Goal: Task Accomplishment & Management: Use online tool/utility

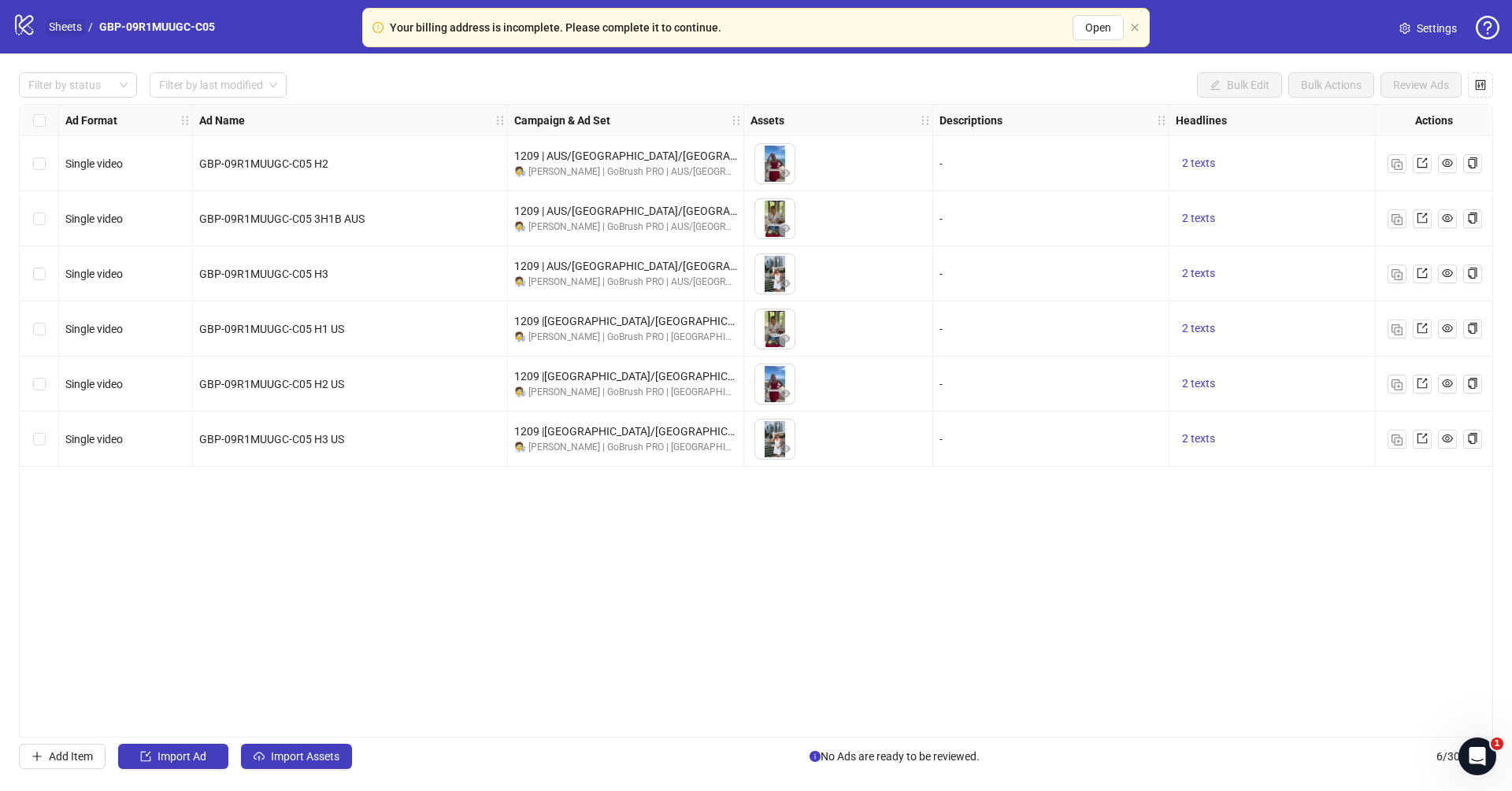
scroll to position [0, 89]
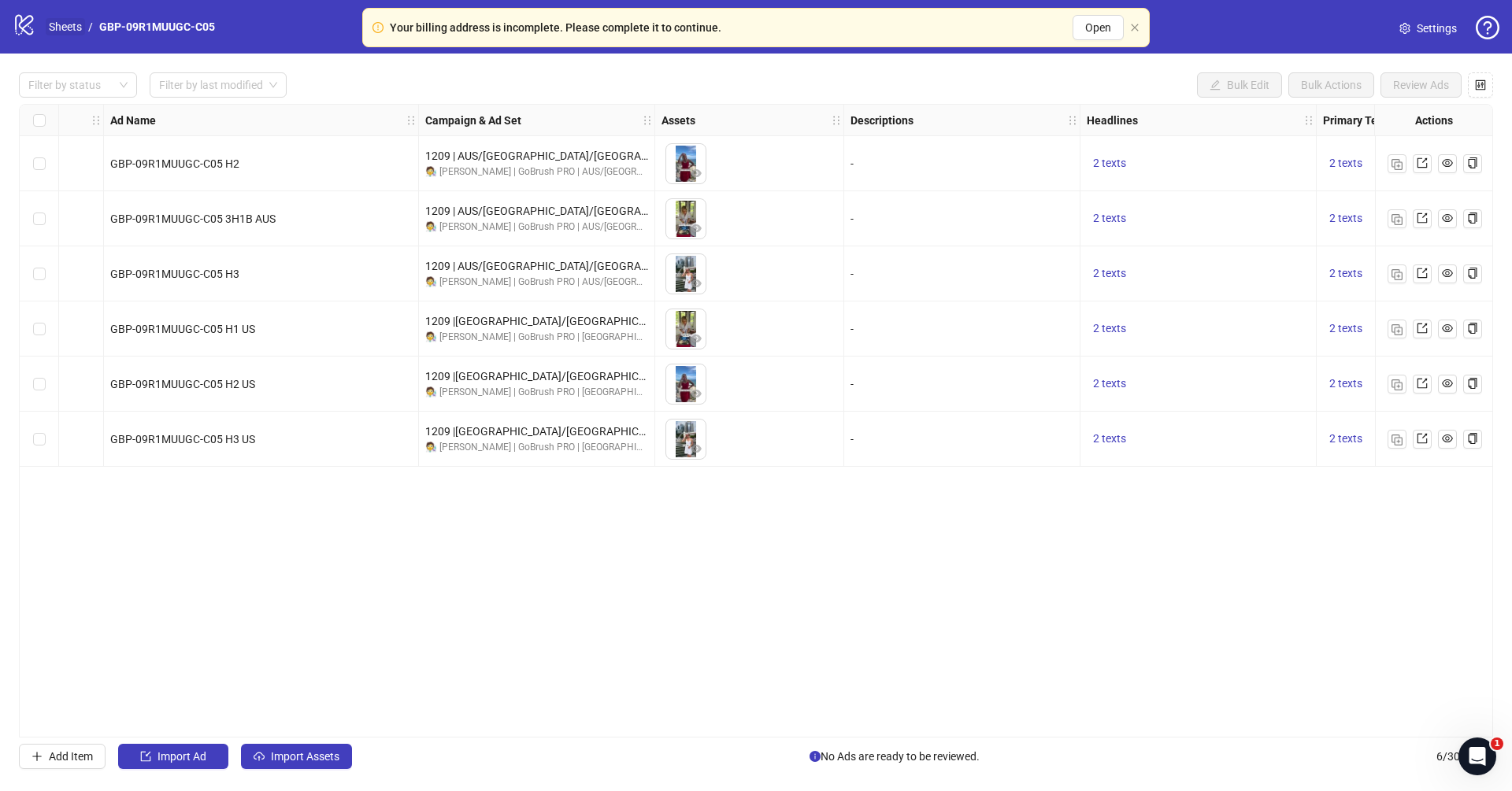
click at [65, 25] on link "Sheets" at bounding box center [65, 27] width 40 height 18
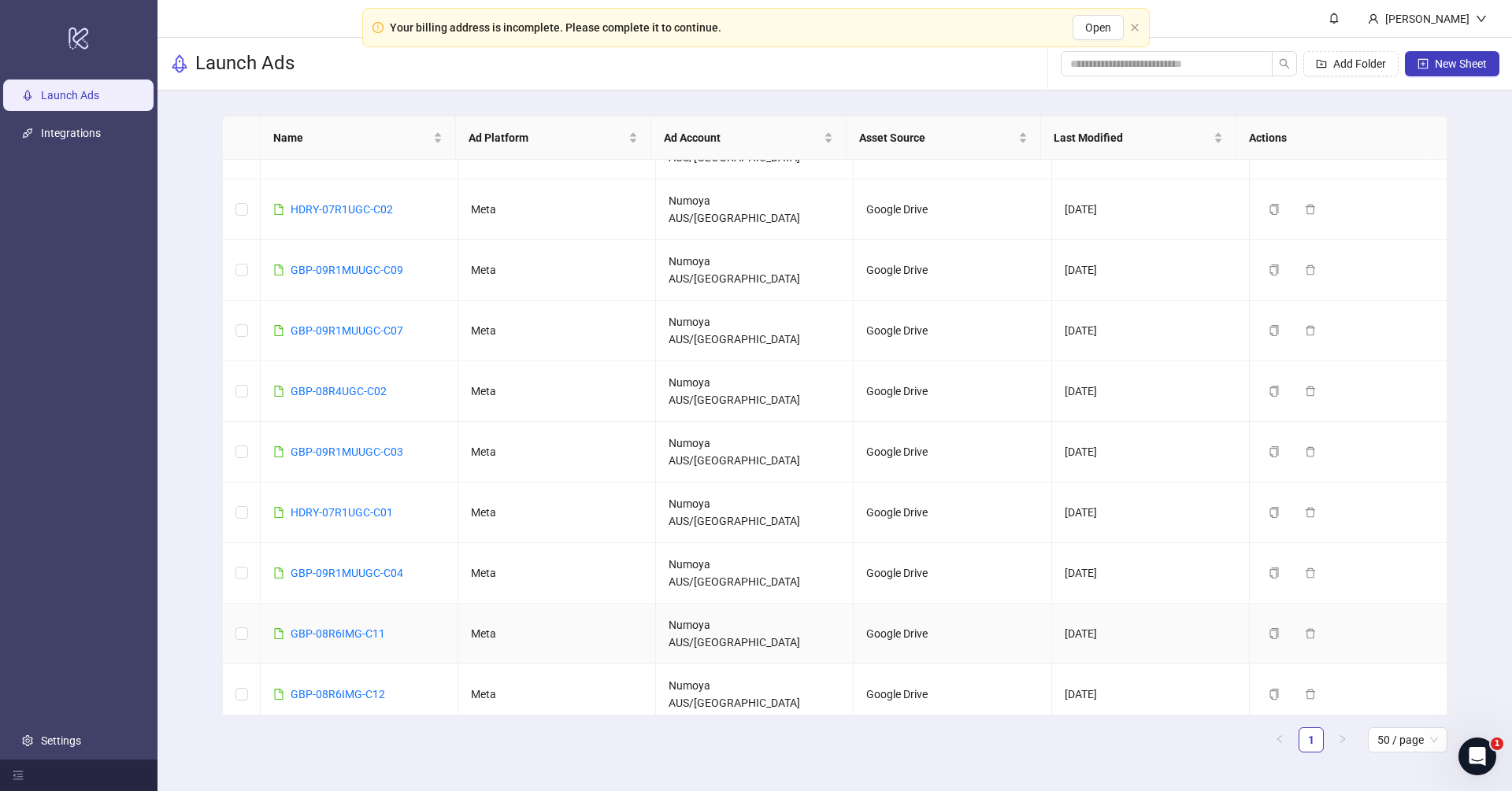
scroll to position [91, 0]
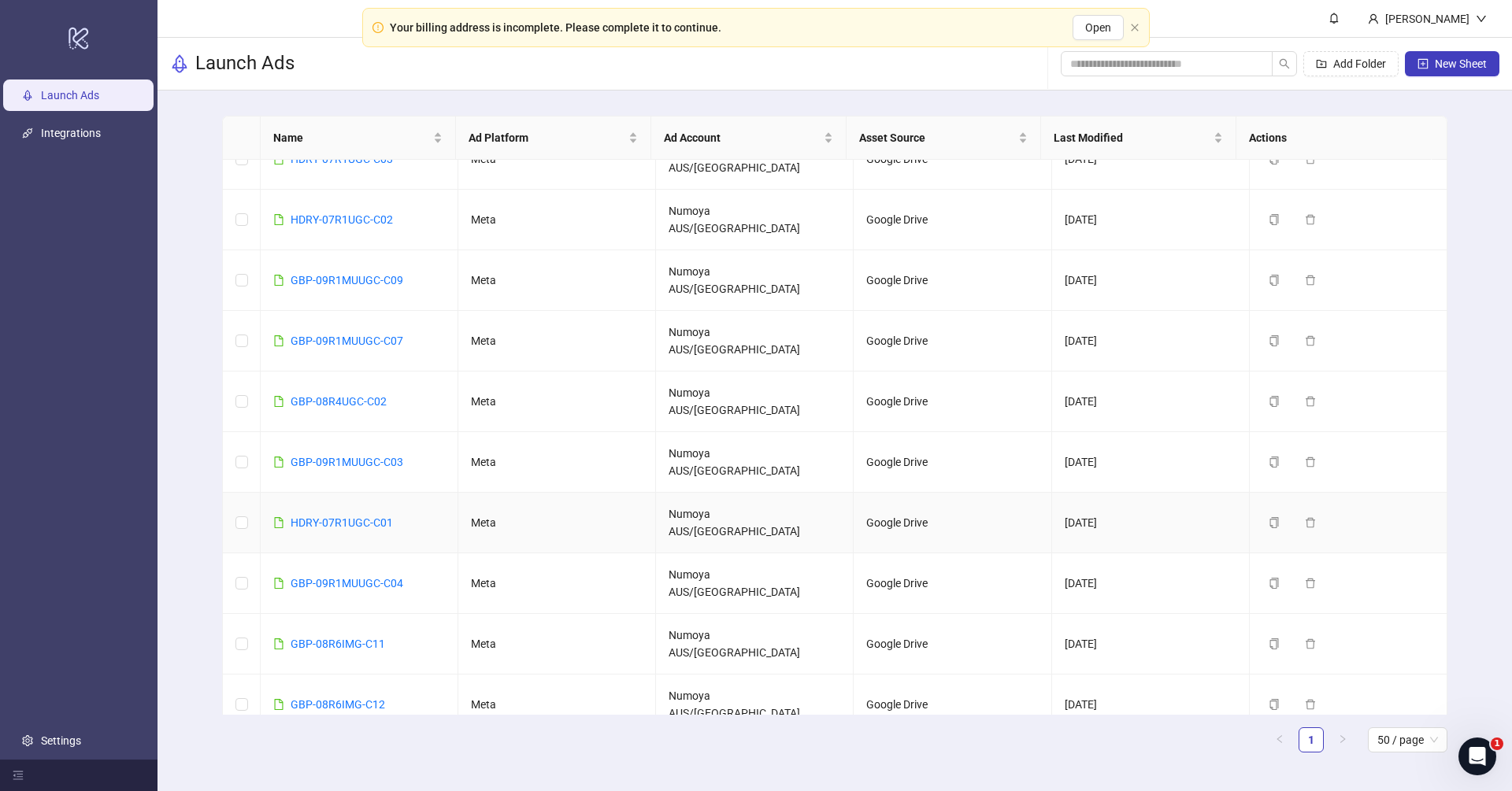
drag, startPoint x: 407, startPoint y: 397, endPoint x: 373, endPoint y: 402, distance: 34.4
click at [407, 493] on td "HDRY-07R1UGC-C01" at bounding box center [359, 522] width 198 height 61
click at [373, 516] on link "HDRY-07R1UGC-C01" at bounding box center [342, 522] width 103 height 12
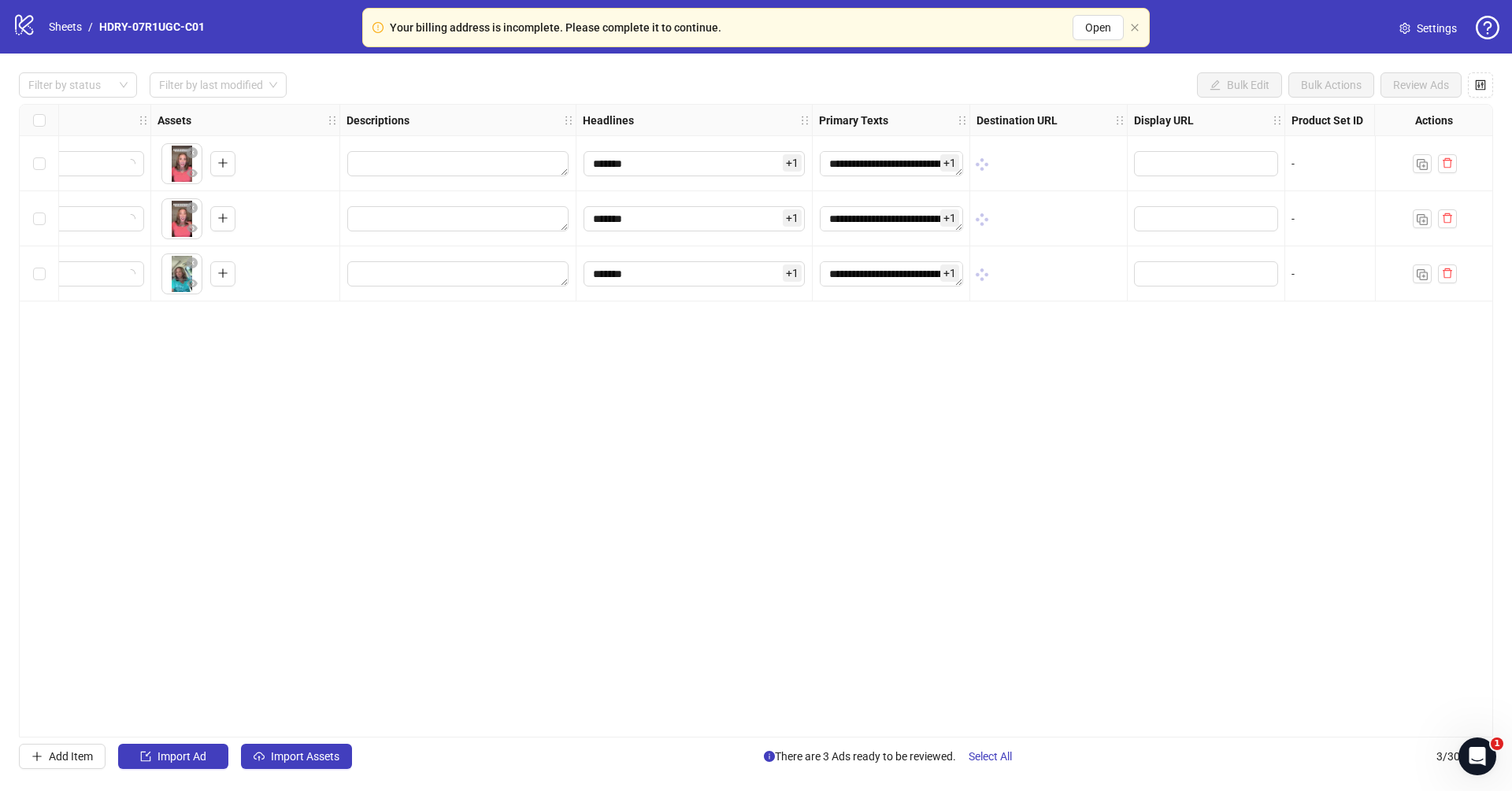
scroll to position [0, 45]
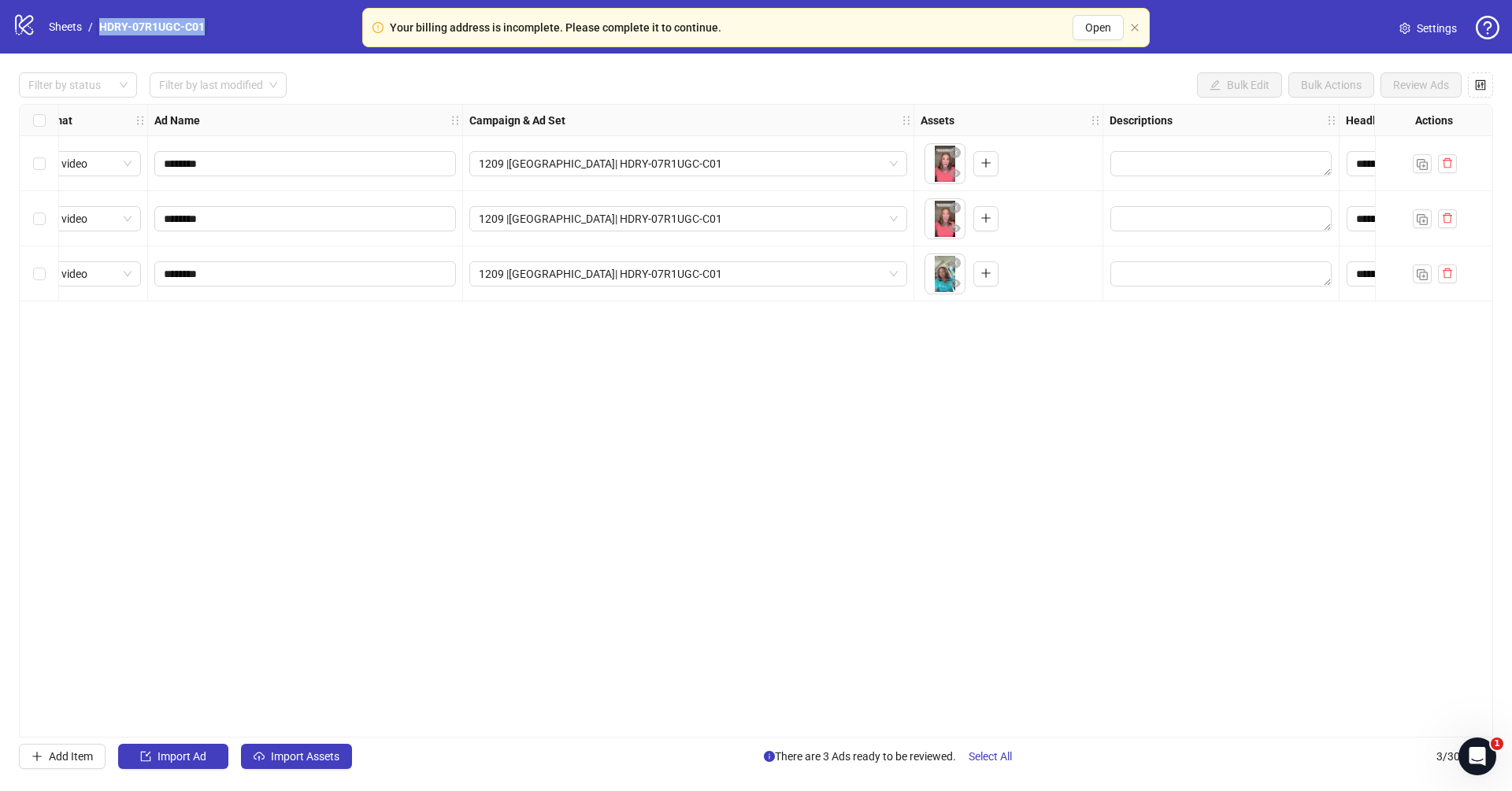
drag, startPoint x: 227, startPoint y: 24, endPoint x: 100, endPoint y: 25, distance: 127.0
click at [100, 25] on div "logo/logo-mobile Sheets / HDRY-07R1UGC-C01 Settings" at bounding box center [755, 26] width 1487 height 28
copy link "HDRY-07R1UGC-C01"
click at [617, 357] on div "**********" at bounding box center [756, 421] width 1474 height 634
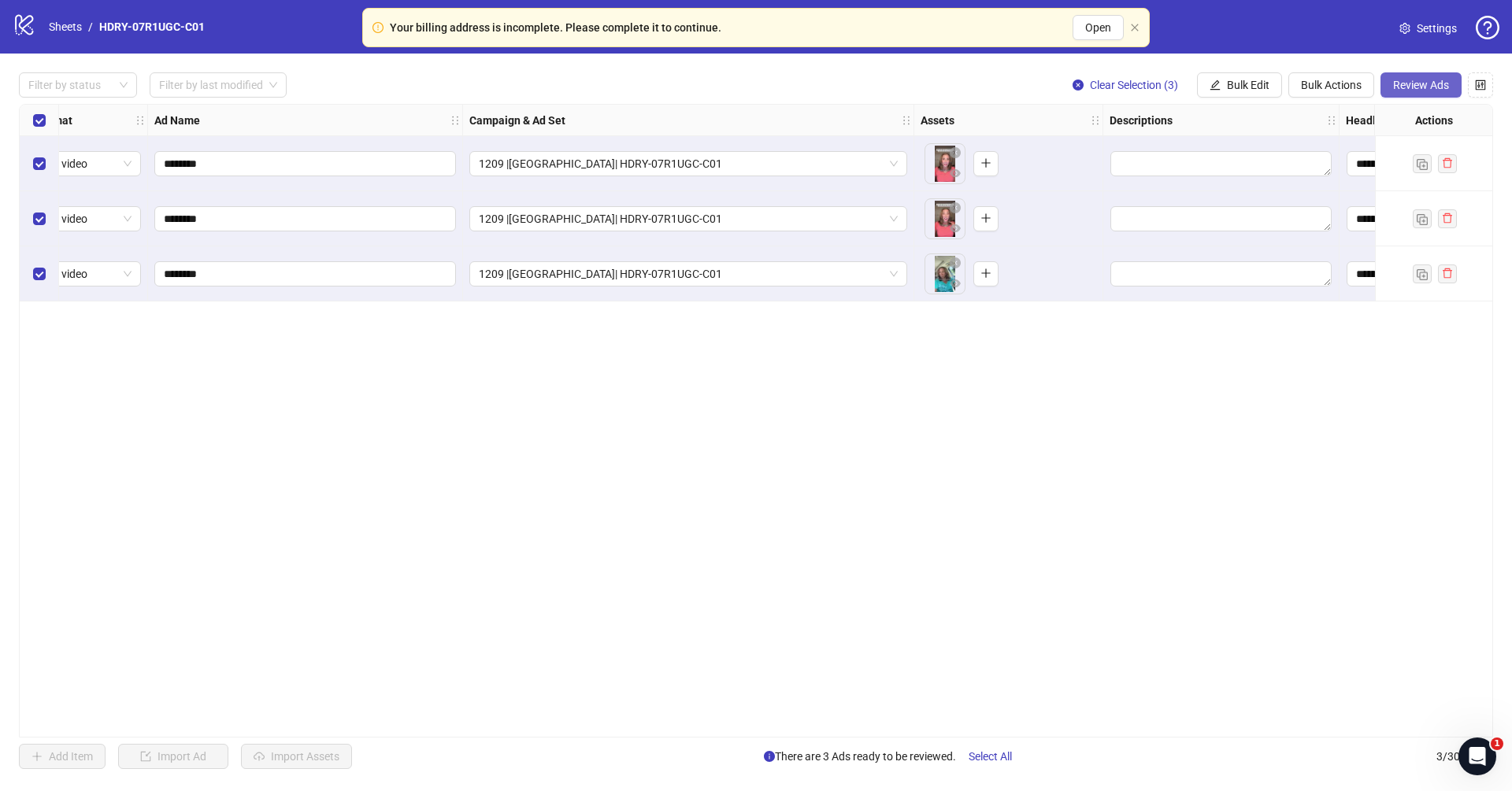
click at [1406, 90] on span "Review Ads" at bounding box center [1421, 85] width 56 height 12
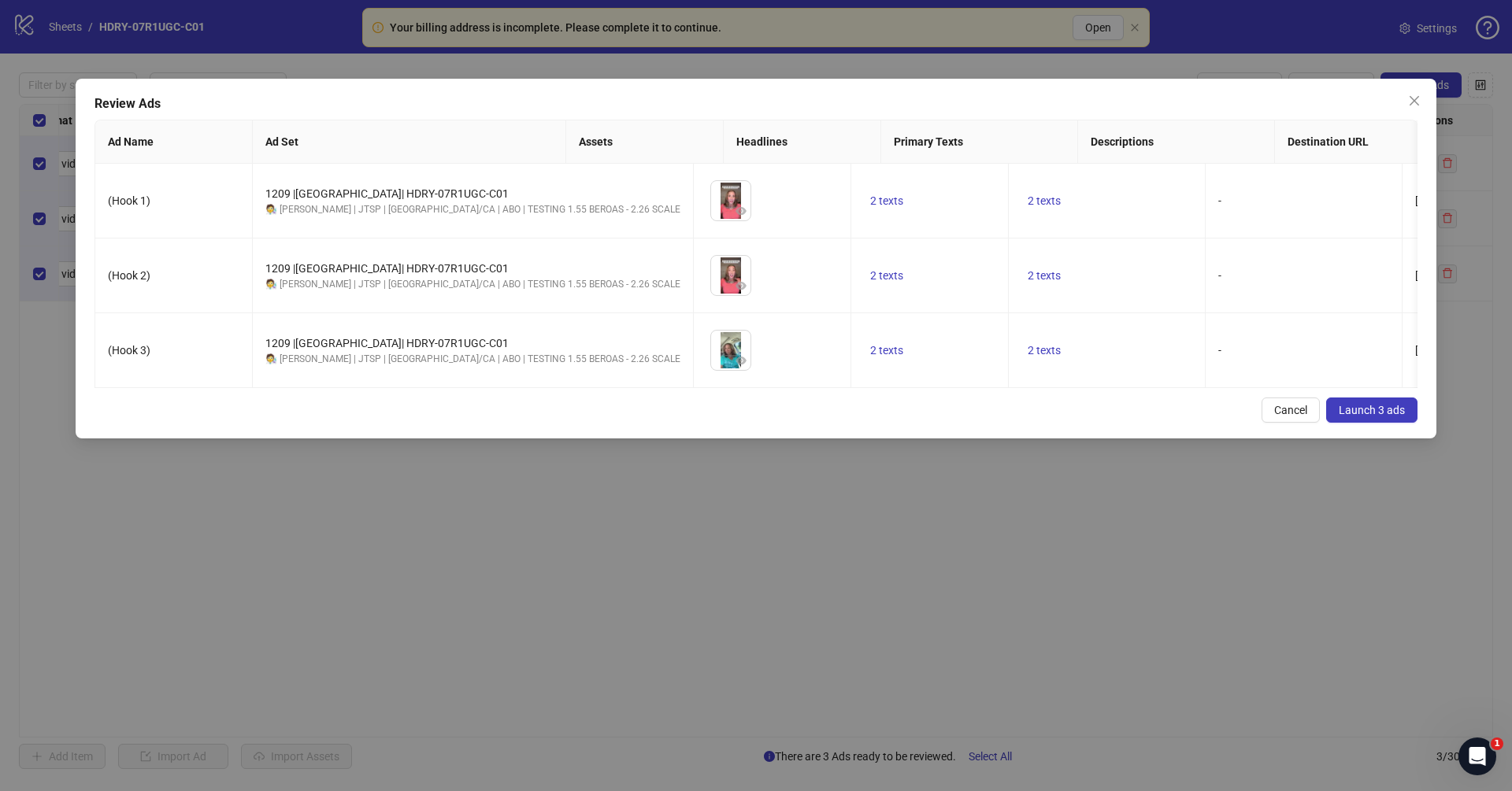
click at [587, 388] on div "(Hook 1) 1209 |[GEOGRAPHIC_DATA]| HDRY-07R1UGC-C01 🧑‍🔬 [PERSON_NAME] | JTSP | […" at bounding box center [757, 277] width 1322 height 225
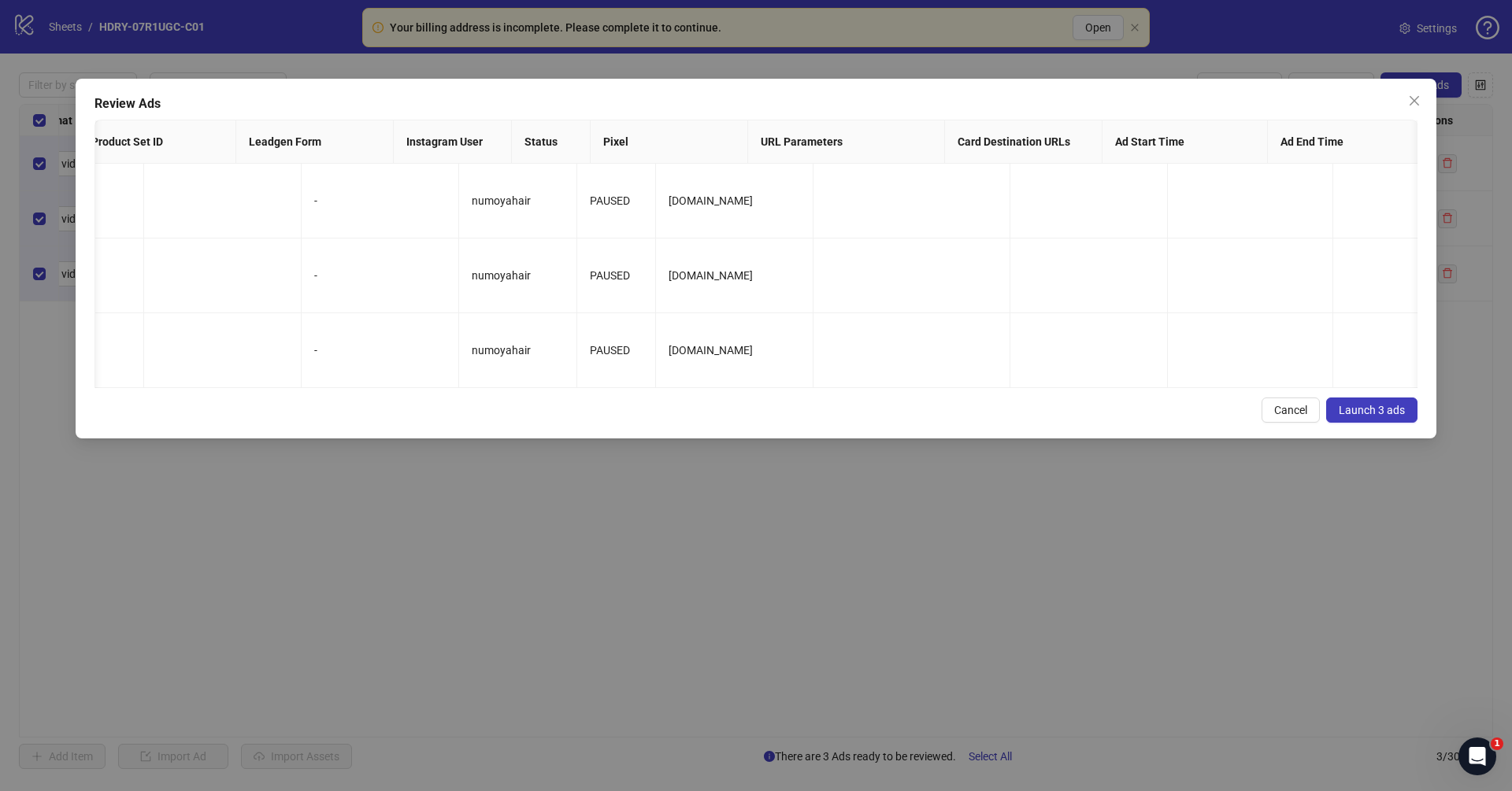
scroll to position [0, 0]
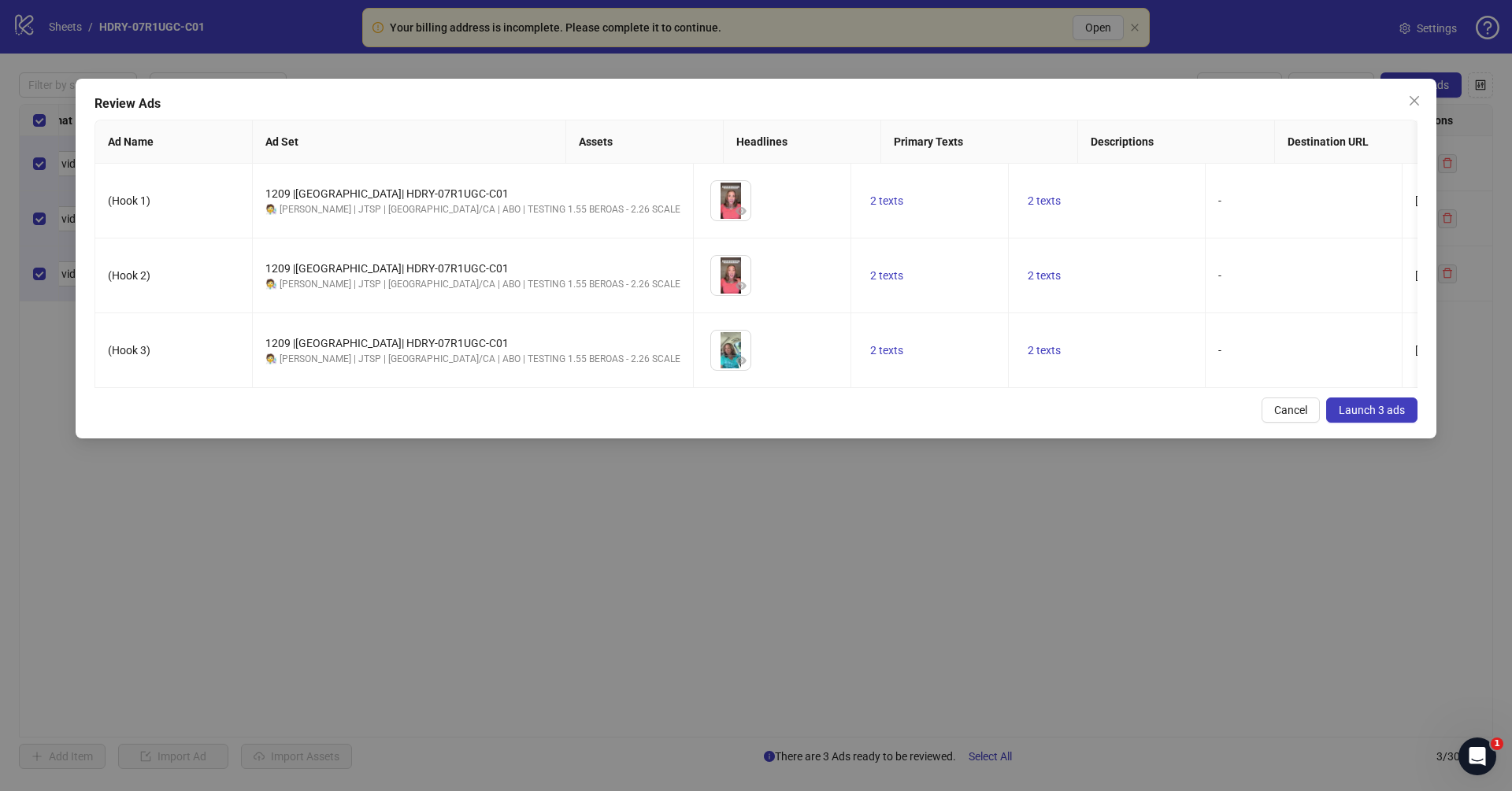
click at [1391, 416] on span "Launch 3 ads" at bounding box center [1371, 410] width 66 height 12
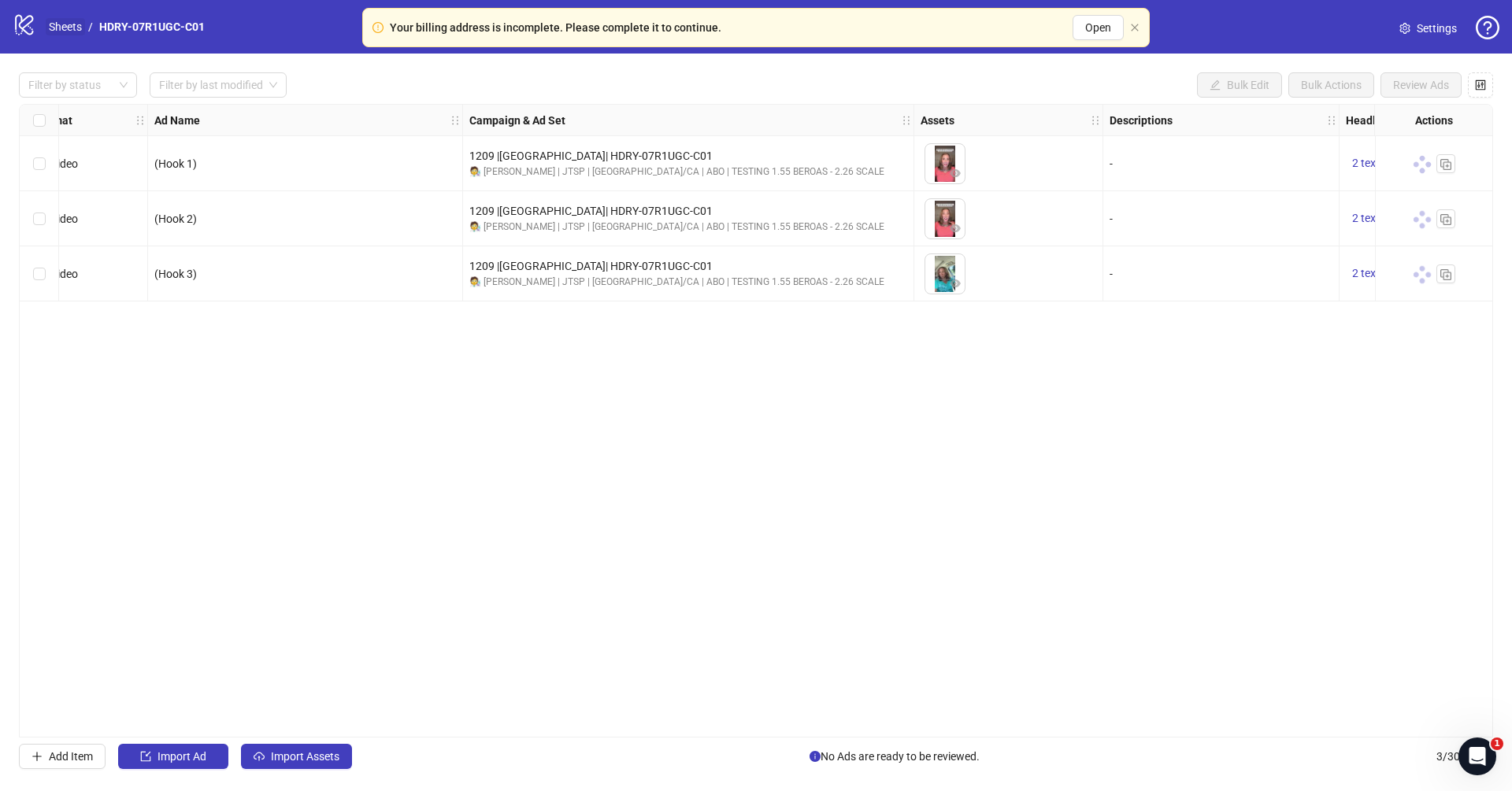
click at [51, 26] on link "Sheets" at bounding box center [65, 27] width 40 height 18
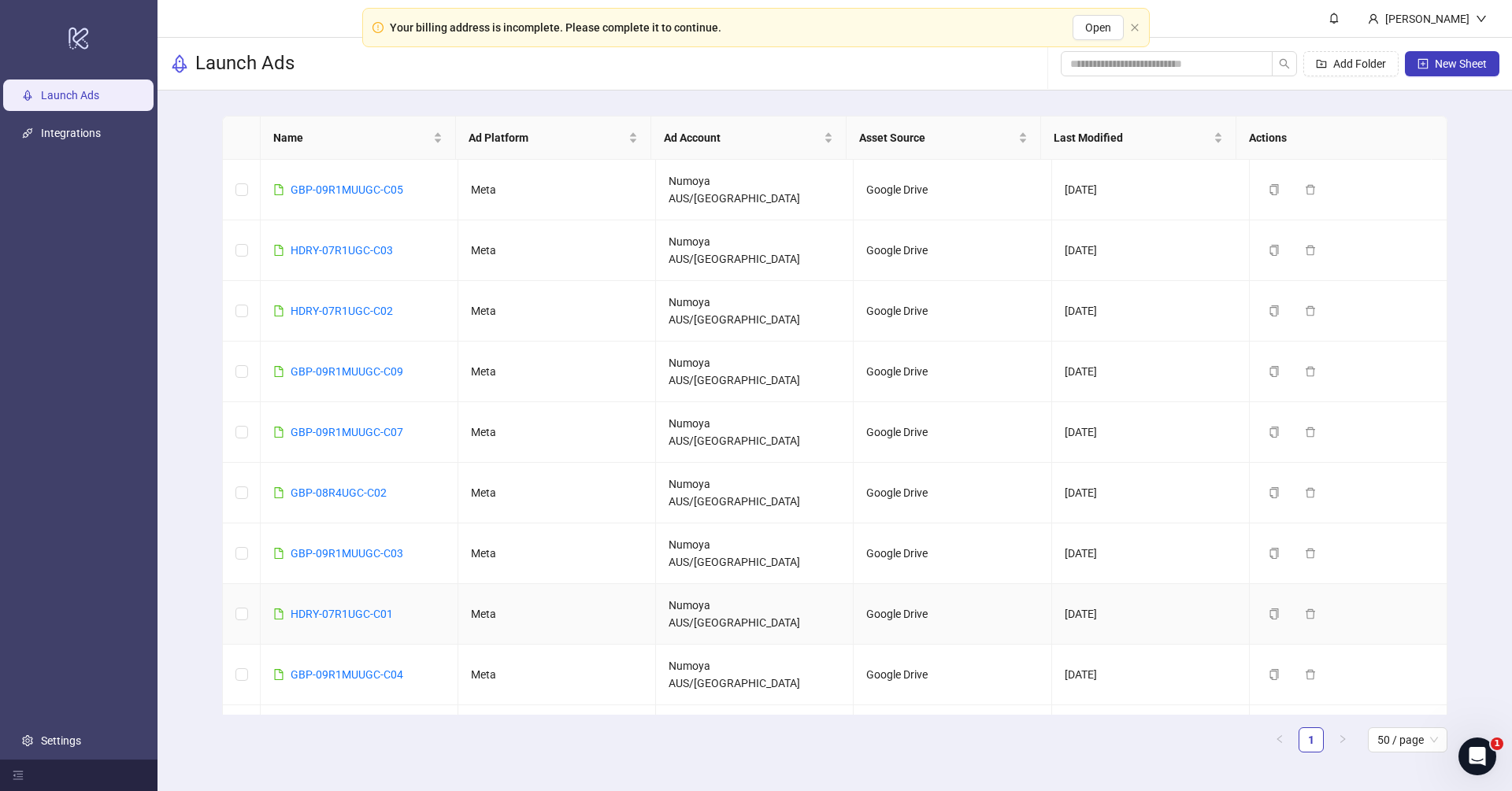
click at [349, 606] on div "HDRY-07R1UGC-C01" at bounding box center [342, 615] width 103 height 18
click at [371, 608] on link "HDRY-07R1UGC-C01" at bounding box center [342, 614] width 103 height 12
click at [352, 608] on link "HDRY-07R1UGC-C01" at bounding box center [342, 614] width 103 height 12
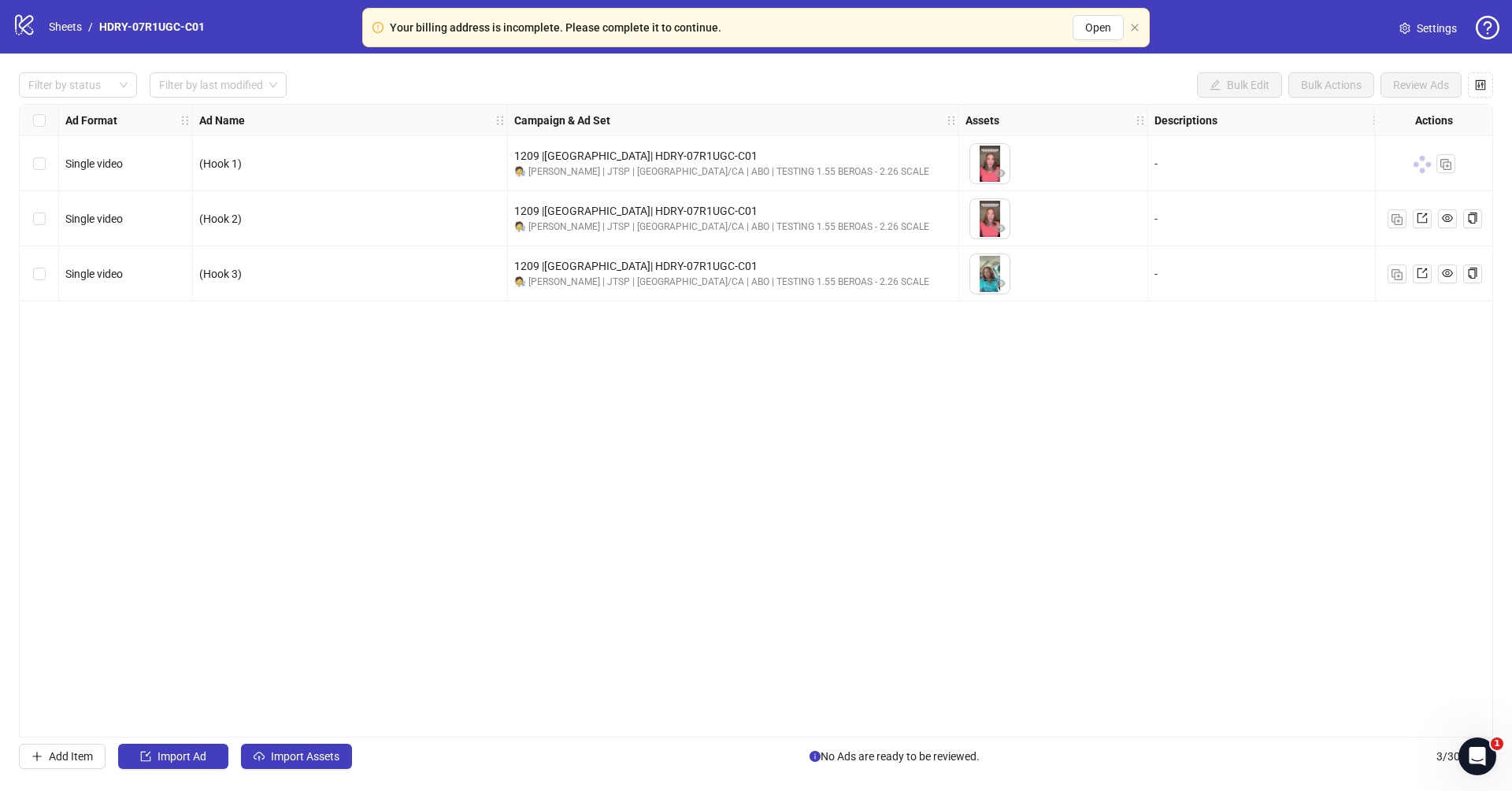
click at [753, 759] on div "Add Item Import Ad Import Assets No Ads are ready to be reviewed. 3 / 300 items" at bounding box center [756, 756] width 1474 height 25
drag, startPoint x: 774, startPoint y: 730, endPoint x: 1426, endPoint y: 713, distance: 652.2
click at [1426, 713] on div "Ad Format Ad Name Campaign & Ad Set Assets Descriptions Headlines Primary Texts…" at bounding box center [756, 421] width 1474 height 634
